Goal: Transaction & Acquisition: Purchase product/service

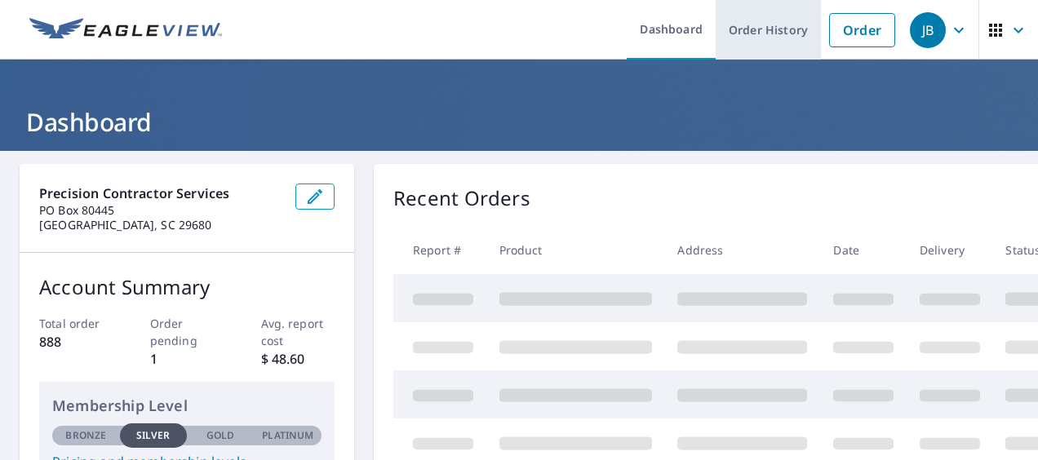
click at [773, 30] on link "Order History" at bounding box center [767, 30] width 105 height 60
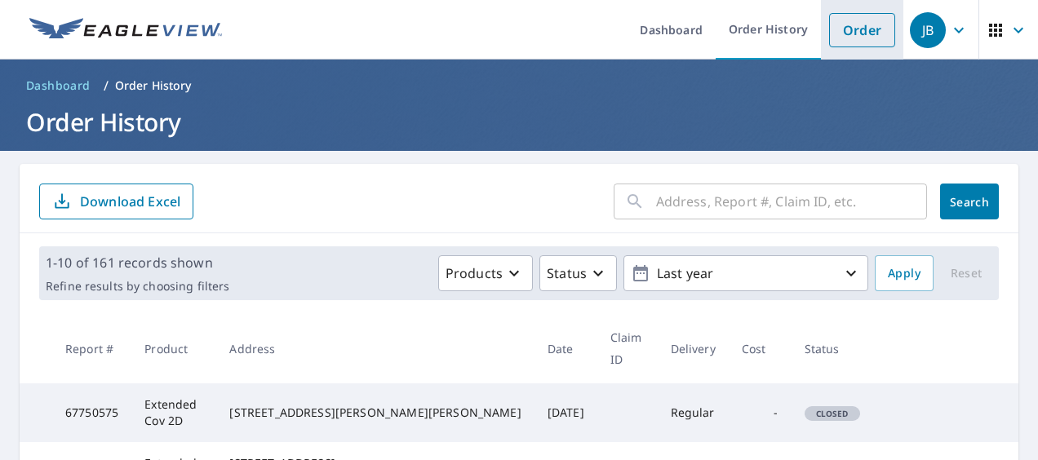
click at [858, 30] on link "Order" at bounding box center [862, 30] width 66 height 34
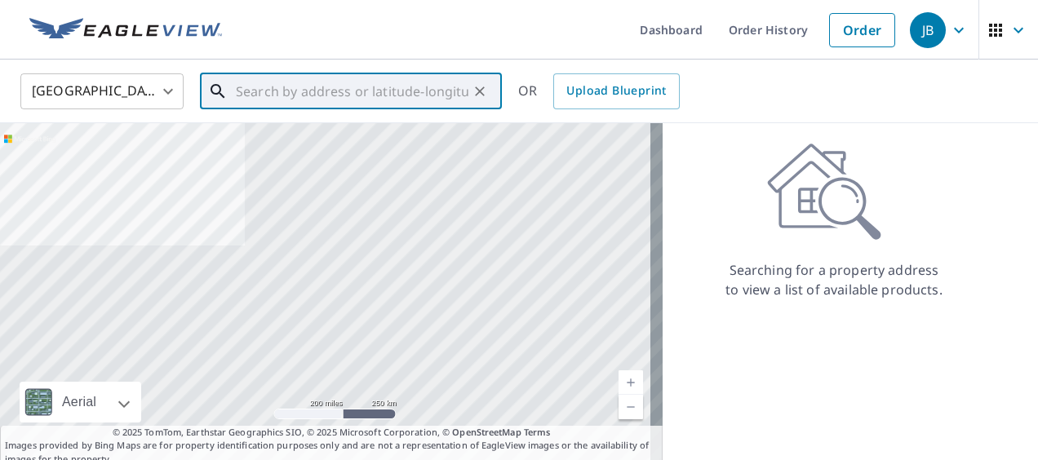
click at [324, 96] on input "text" at bounding box center [352, 92] width 233 height 46
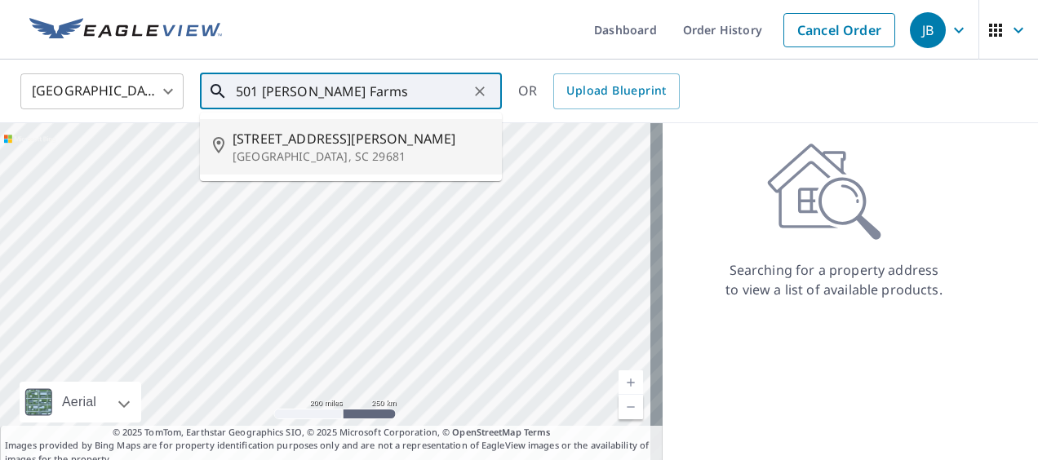
click at [334, 152] on p "Simpsonville, SC 29681" at bounding box center [361, 156] width 256 height 16
type input "501 Kilgore Farms Cir Simpsonville, SC 29681"
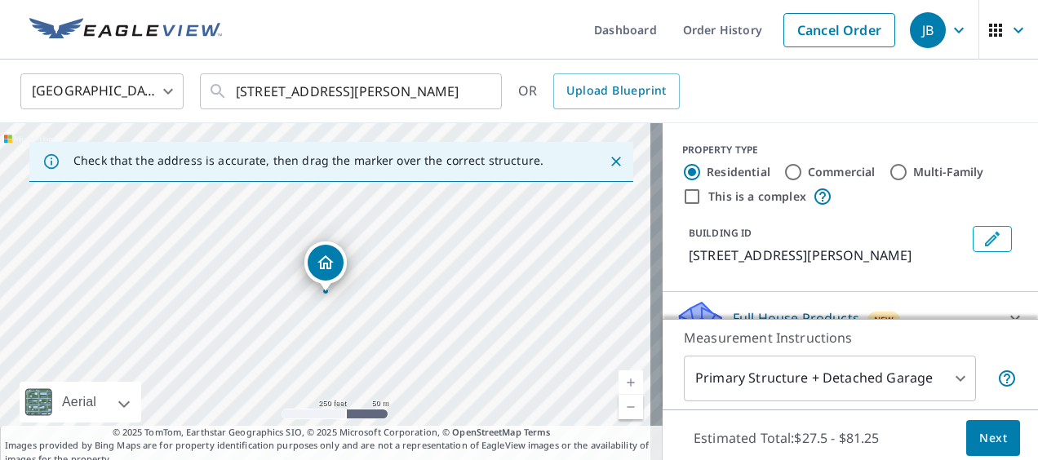
click at [982, 243] on icon "Edit building 1" at bounding box center [992, 239] width 20 height 20
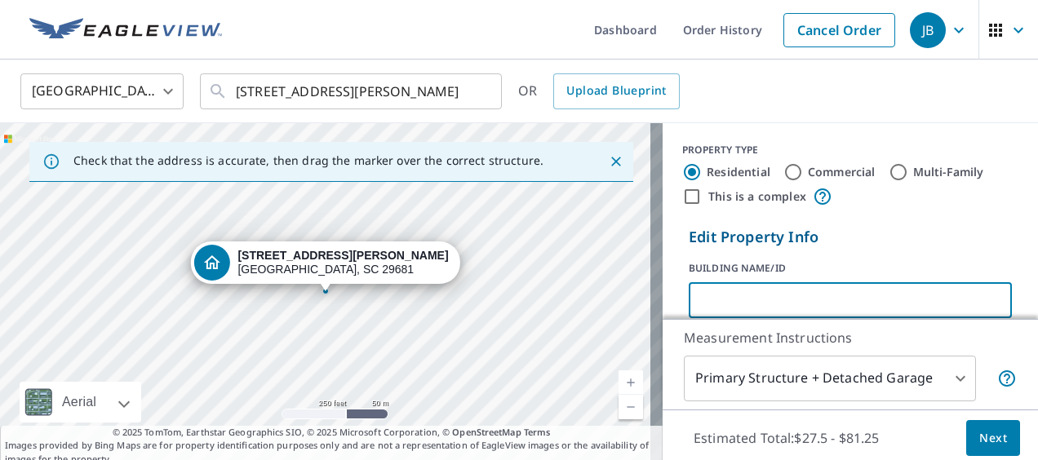
click at [821, 311] on input "text" at bounding box center [850, 300] width 323 height 46
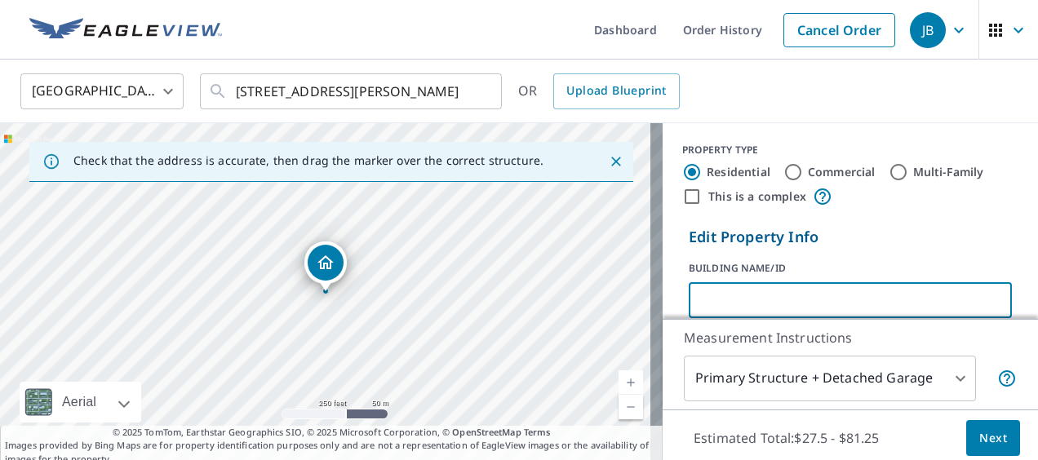
click at [949, 211] on div "PROPERTY TYPE Residential Commercial Multi-Family This is a complex Edit Proper…" at bounding box center [849, 330] width 375 height 414
click at [727, 294] on input "text" at bounding box center [850, 300] width 323 height 46
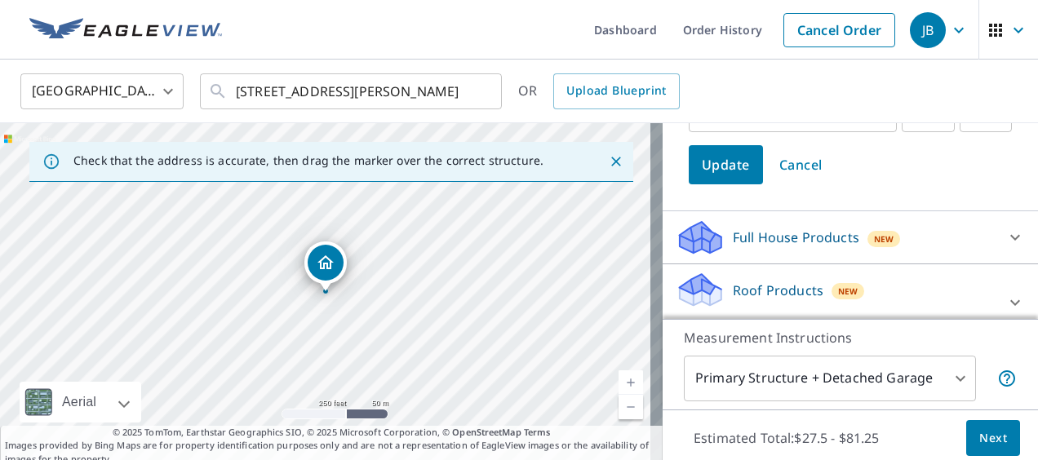
type input "[PERSON_NAME] (JB)"
click at [715, 165] on span "Update" at bounding box center [726, 164] width 48 height 23
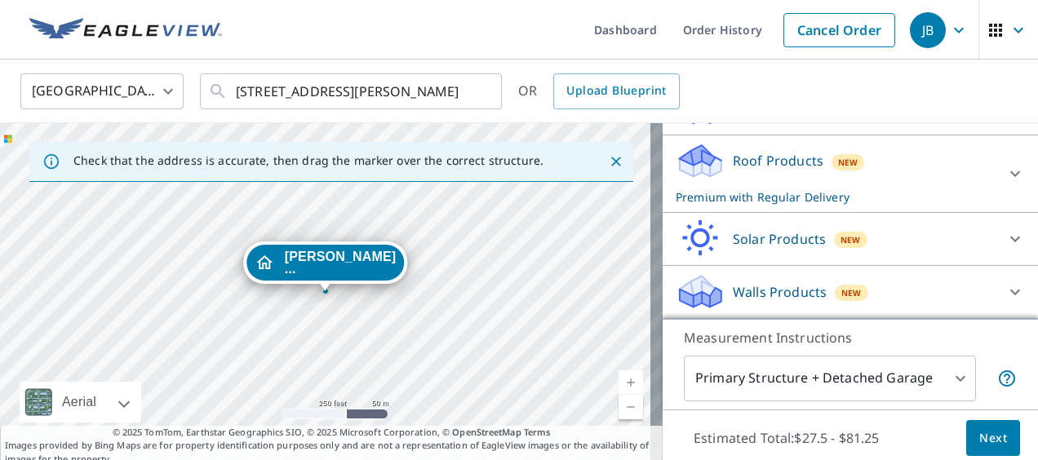
click at [982, 441] on span "Next" at bounding box center [993, 438] width 28 height 20
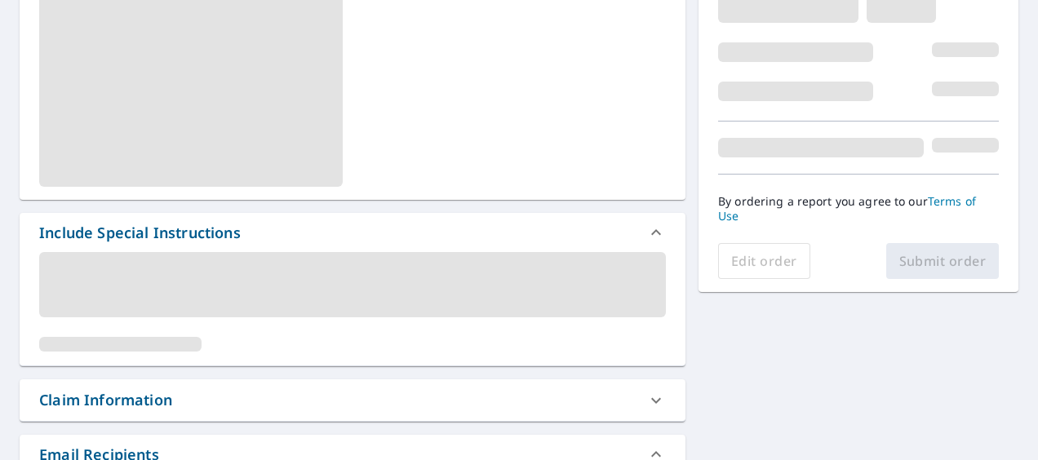
scroll to position [408, 0]
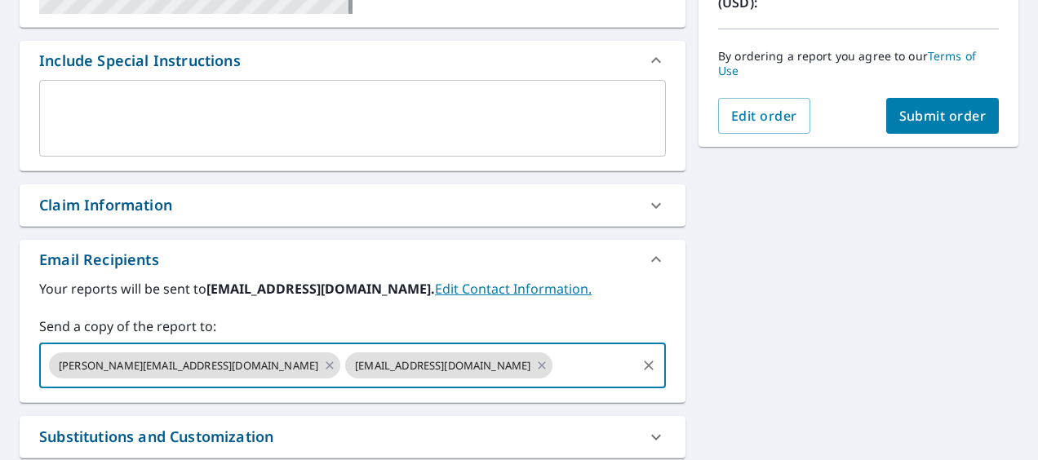
click at [555, 370] on input "text" at bounding box center [594, 365] width 79 height 31
type input "scsportsman@att.net"
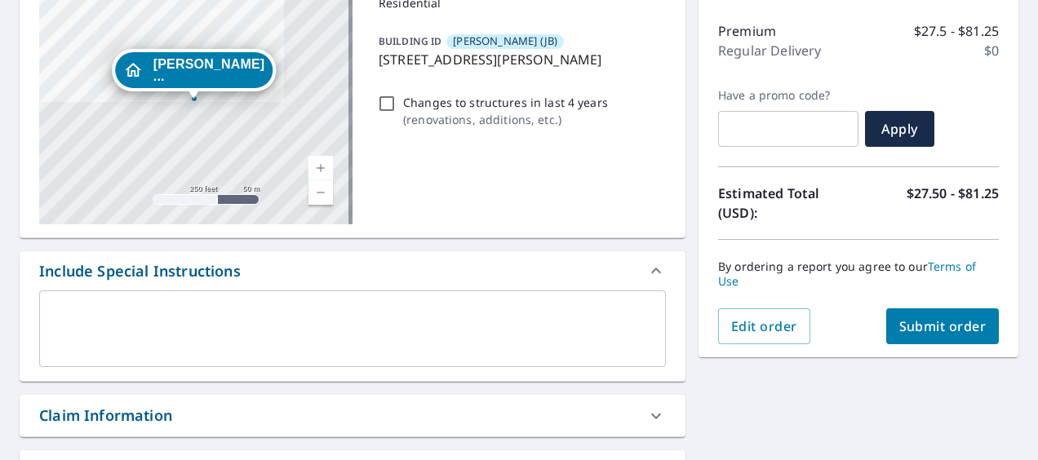
scroll to position [175, 0]
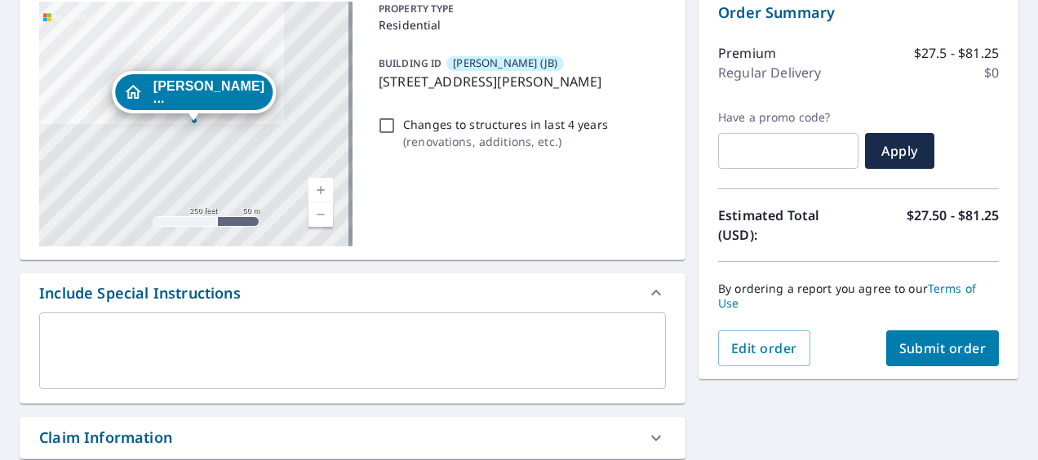
click at [947, 340] on span "Submit order" at bounding box center [942, 348] width 87 height 18
checkbox input "true"
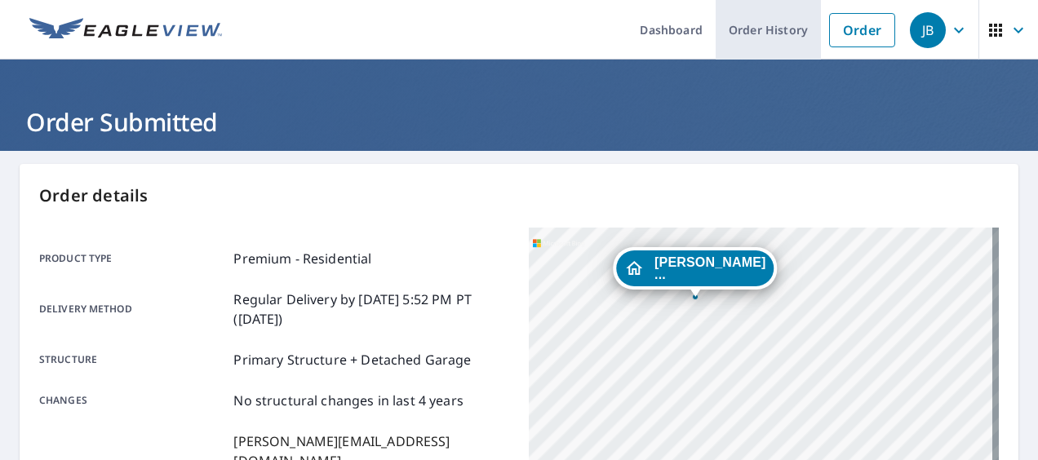
click at [766, 25] on link "Order History" at bounding box center [767, 30] width 105 height 60
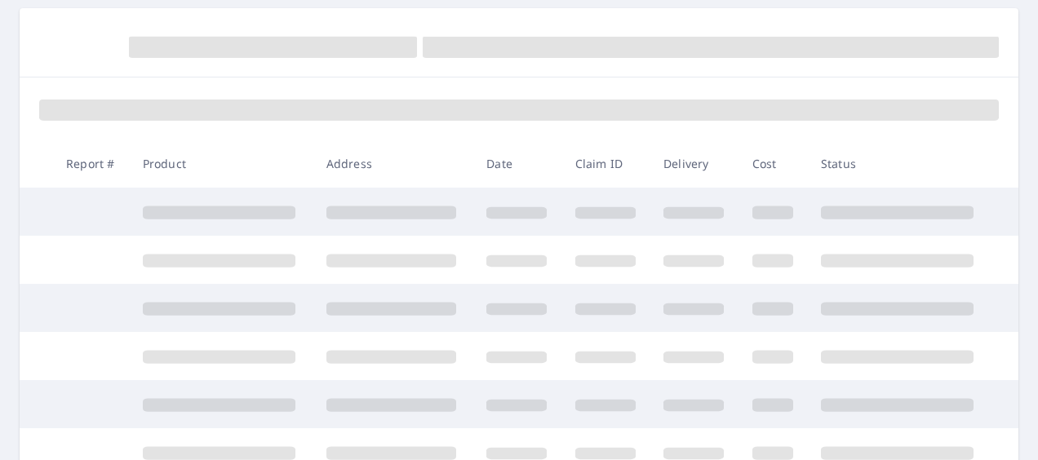
scroll to position [163, 0]
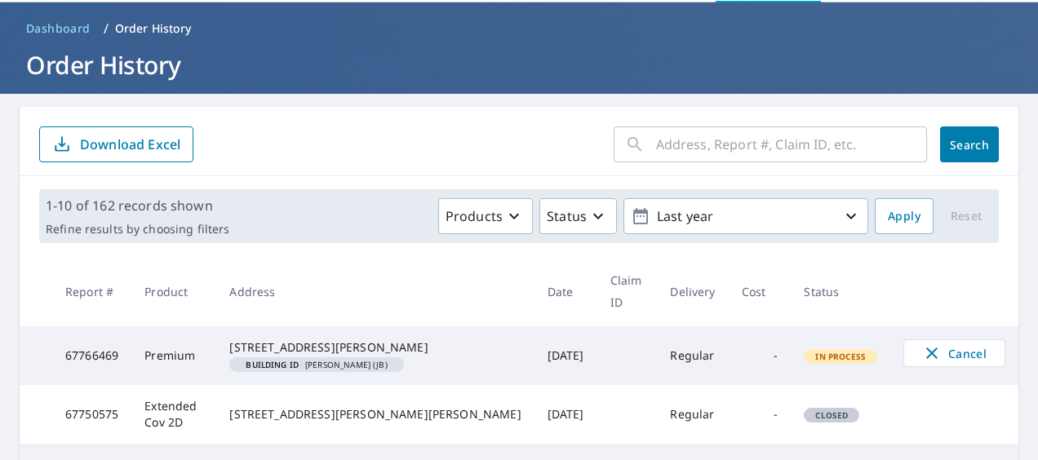
scroll to position [82, 0]
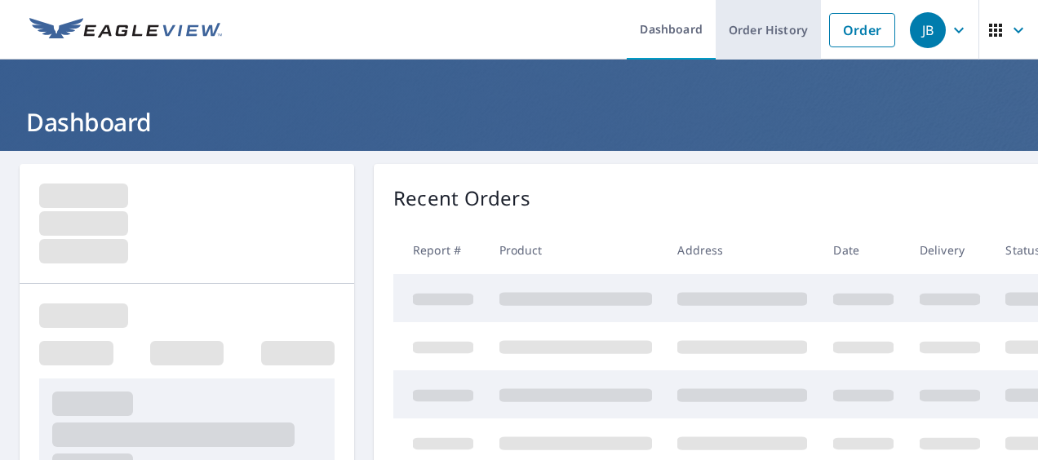
click at [768, 29] on link "Order History" at bounding box center [767, 30] width 105 height 60
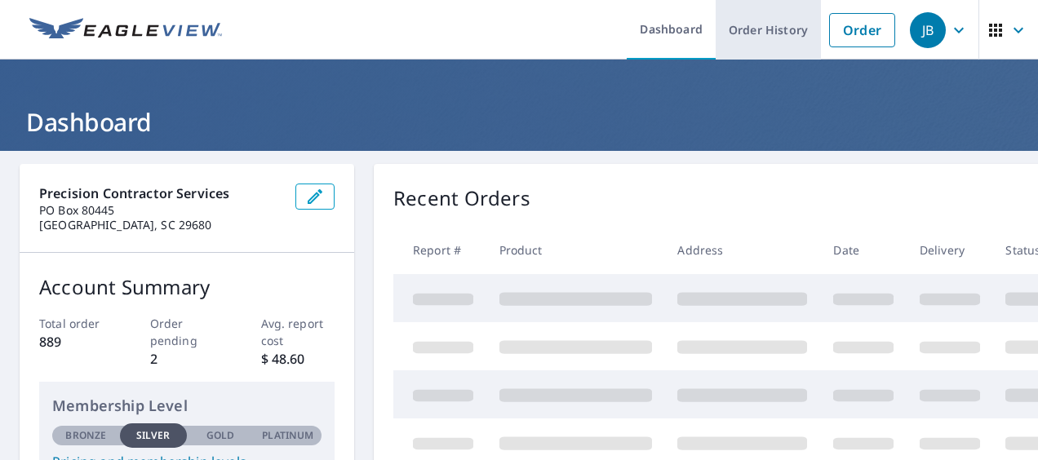
click at [775, 24] on link "Order History" at bounding box center [767, 30] width 105 height 60
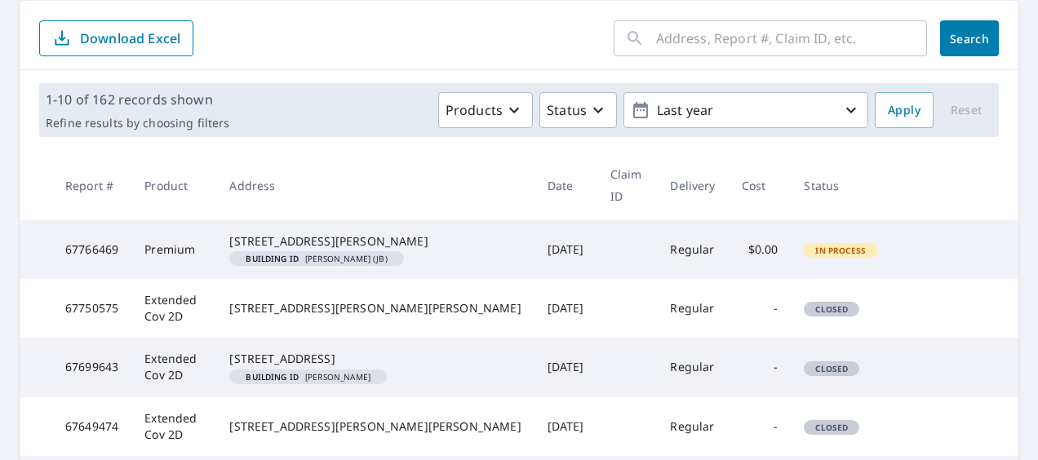
scroll to position [163, 0]
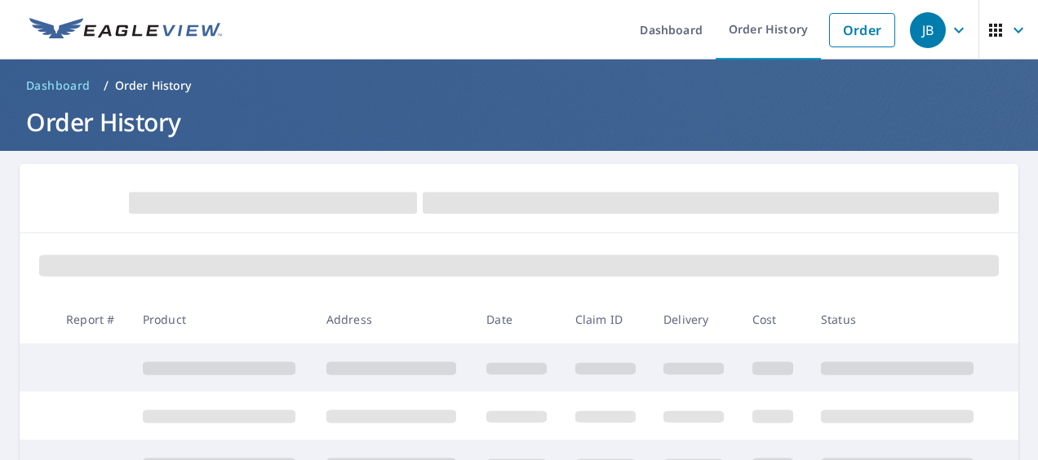
scroll to position [163, 0]
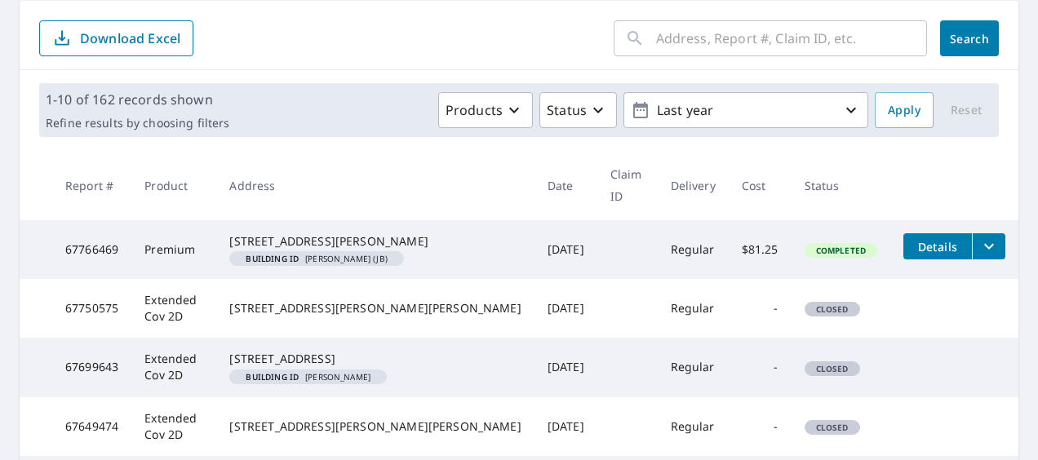
click at [979, 237] on icon "filesDropdownBtn-67766469" at bounding box center [989, 247] width 20 height 20
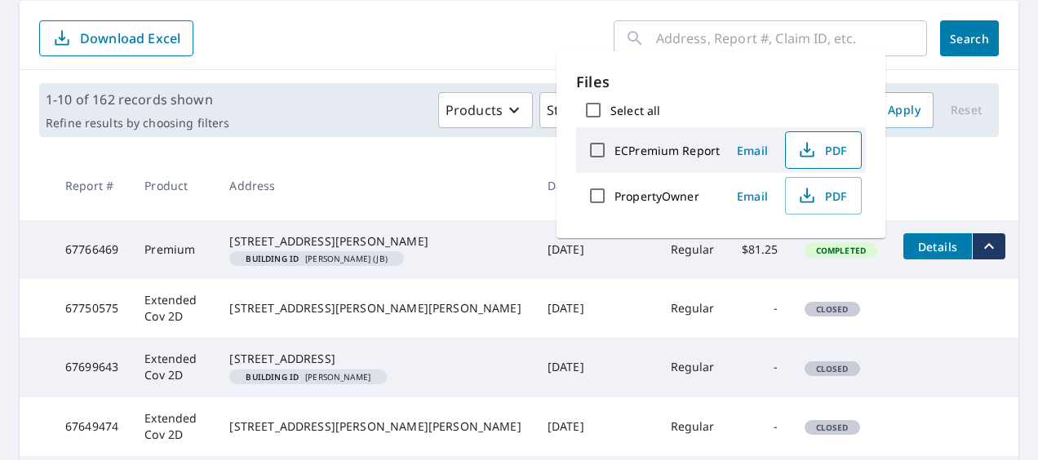
click at [837, 148] on span "PDF" at bounding box center [821, 150] width 52 height 20
click at [357, 39] on form "​ Search Download Excel" at bounding box center [518, 38] width 959 height 36
